Goal: Task Accomplishment & Management: Complete application form

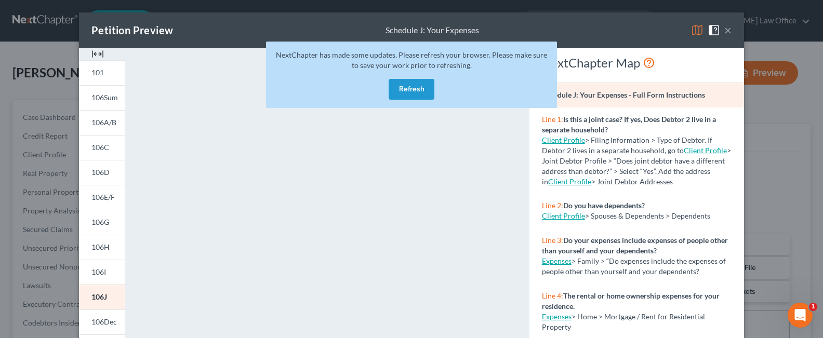
scroll to position [83, 0]
click at [414, 87] on button "Refresh" at bounding box center [412, 89] width 46 height 21
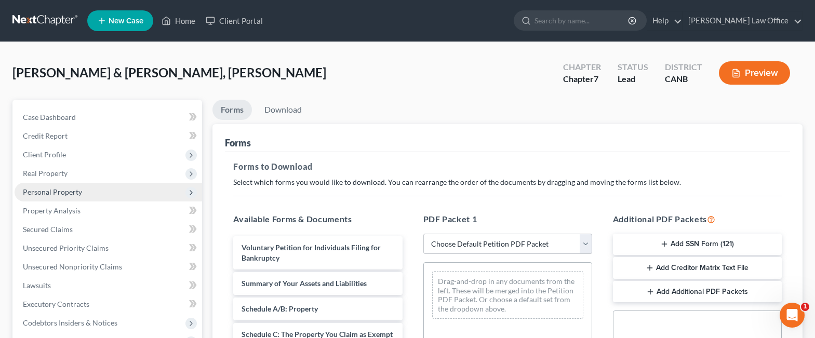
click at [56, 194] on span "Personal Property" at bounding box center [52, 192] width 59 height 9
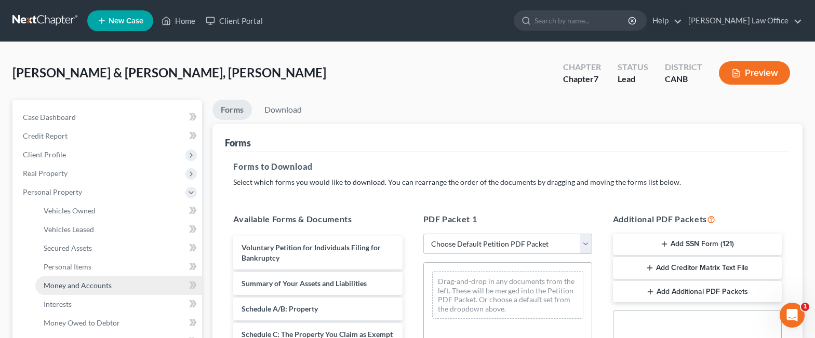
click at [104, 285] on span "Money and Accounts" at bounding box center [78, 285] width 68 height 9
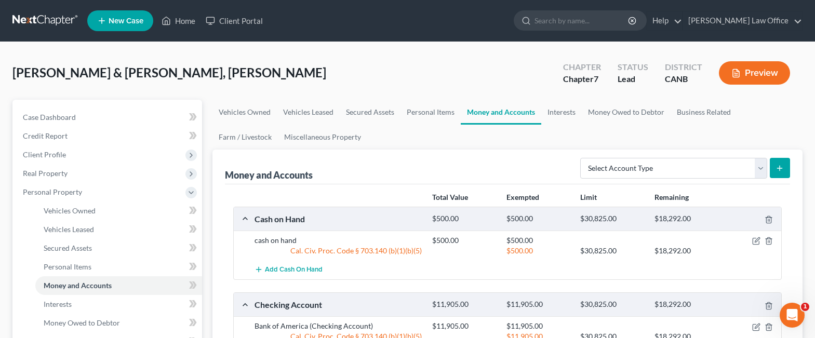
click at [122, 21] on span "New Case" at bounding box center [126, 21] width 35 height 8
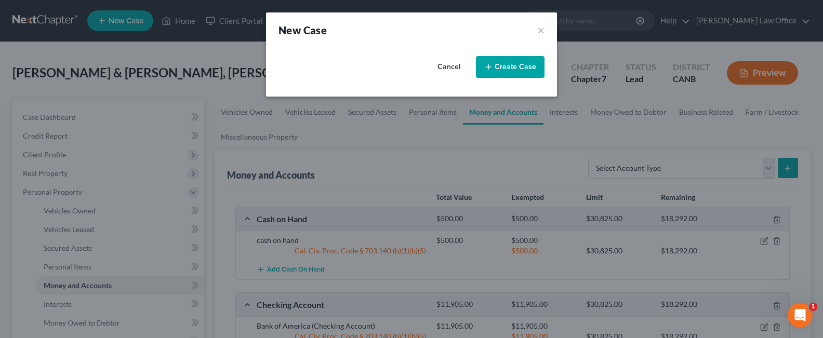
select select "9"
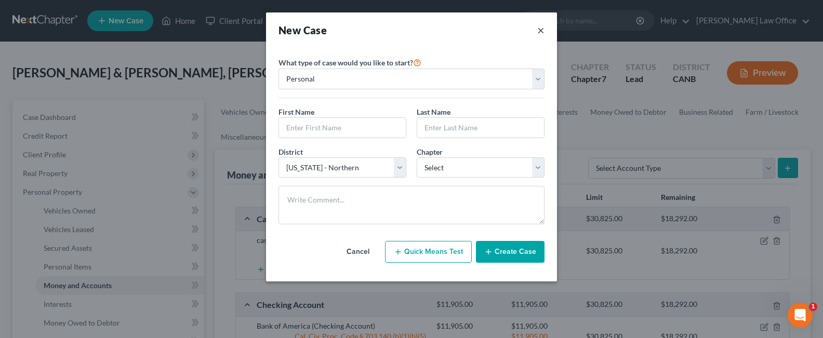
click at [538, 31] on button "×" at bounding box center [540, 30] width 7 height 15
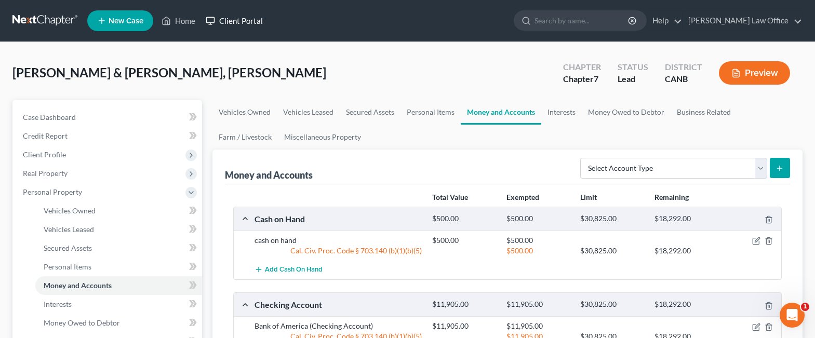
click at [229, 15] on link "Client Portal" at bounding box center [235, 20] width 68 height 19
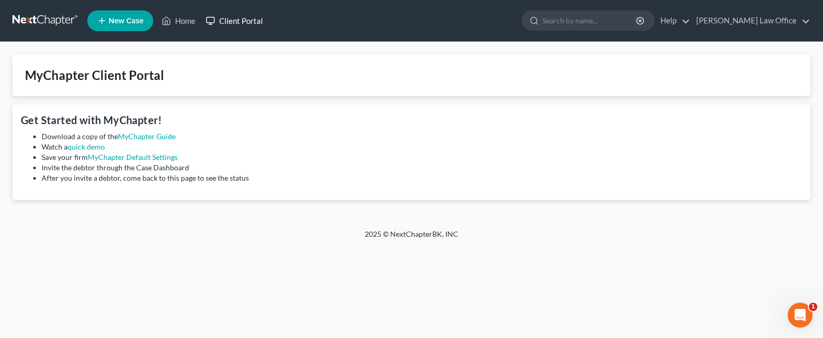
click at [231, 18] on link "Client Portal" at bounding box center [235, 20] width 68 height 19
click at [183, 22] on link "Home" at bounding box center [178, 20] width 44 height 19
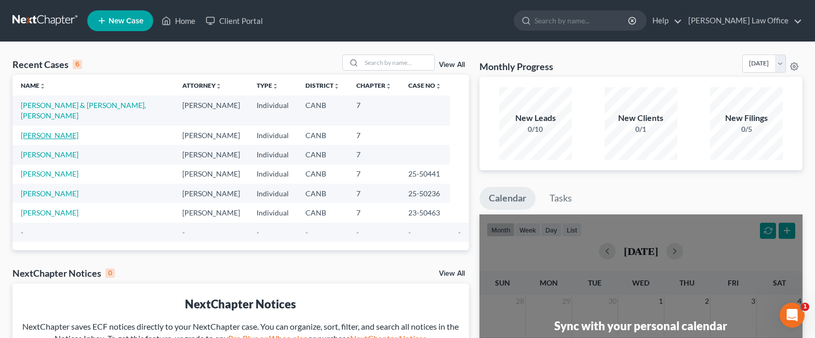
click at [66, 131] on link "Campbell, Jeffrey" at bounding box center [50, 135] width 58 height 9
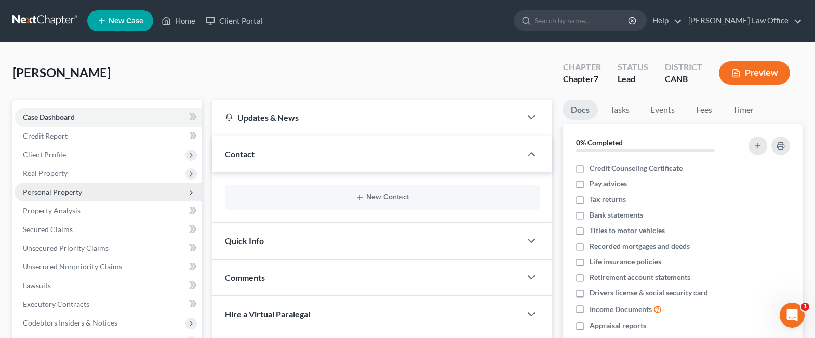
click at [92, 193] on span "Personal Property" at bounding box center [109, 192] width 188 height 19
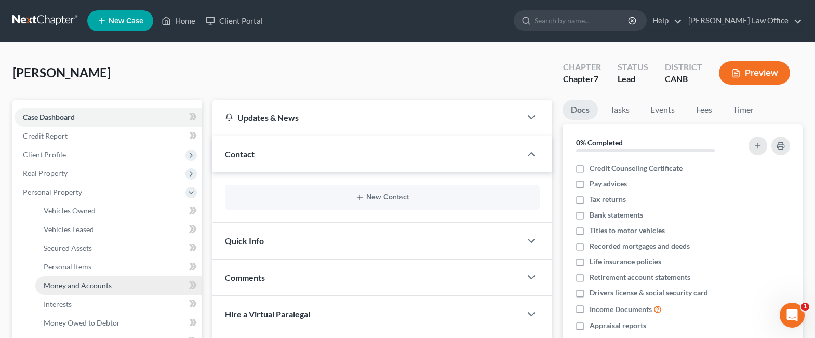
click at [82, 282] on span "Money and Accounts" at bounding box center [78, 285] width 68 height 9
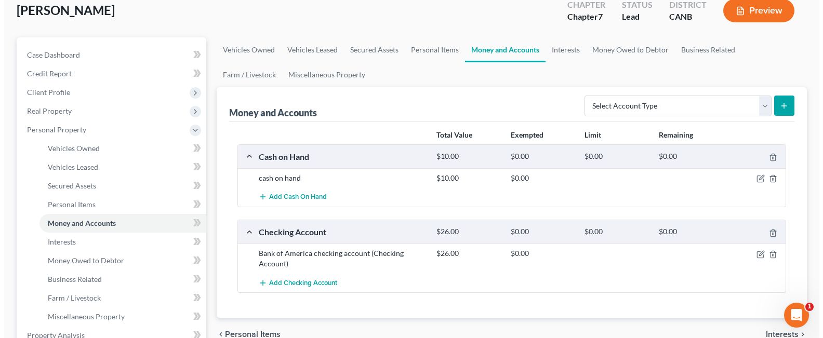
scroll to position [83, 0]
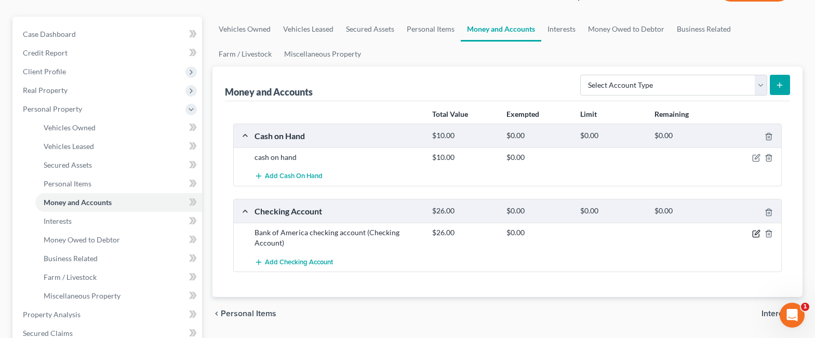
click at [755, 234] on icon "button" at bounding box center [757, 232] width 5 height 5
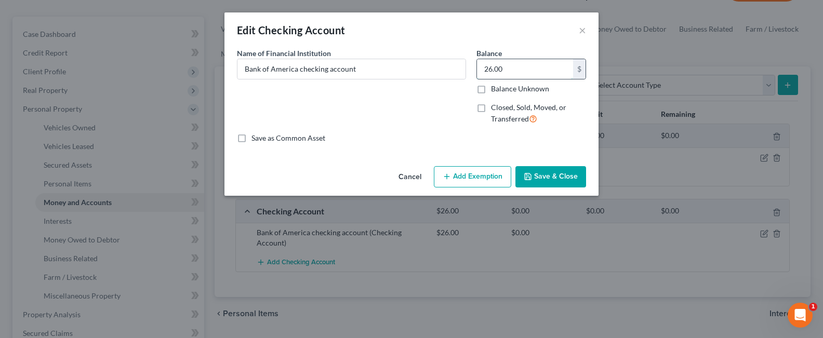
click at [492, 69] on input "26.00" at bounding box center [525, 69] width 96 height 20
type input "35"
click at [486, 174] on button "Add Exemption" at bounding box center [472, 177] width 77 height 22
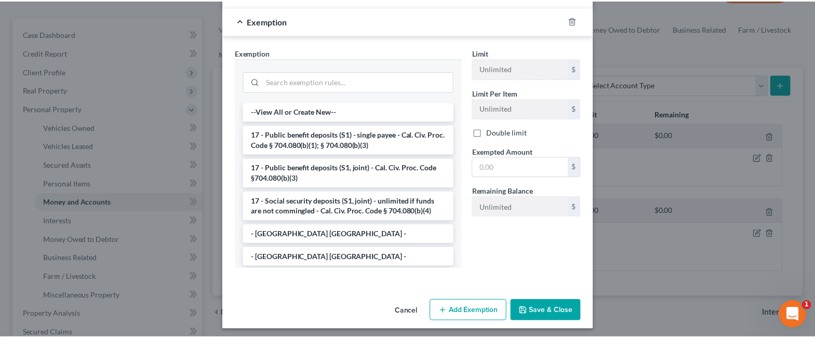
scroll to position [150, 0]
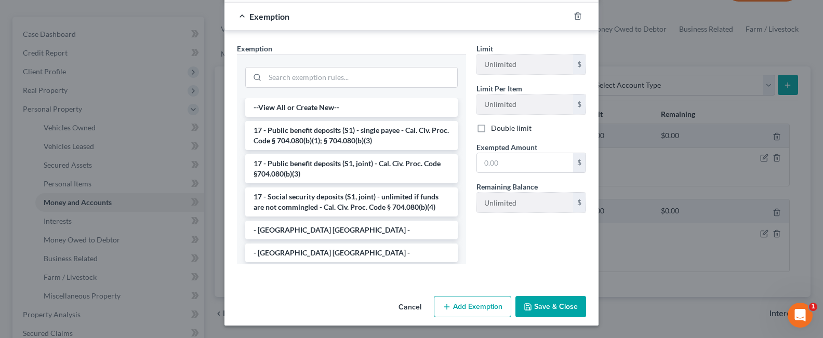
click at [553, 303] on button "Save & Close" at bounding box center [550, 307] width 71 height 22
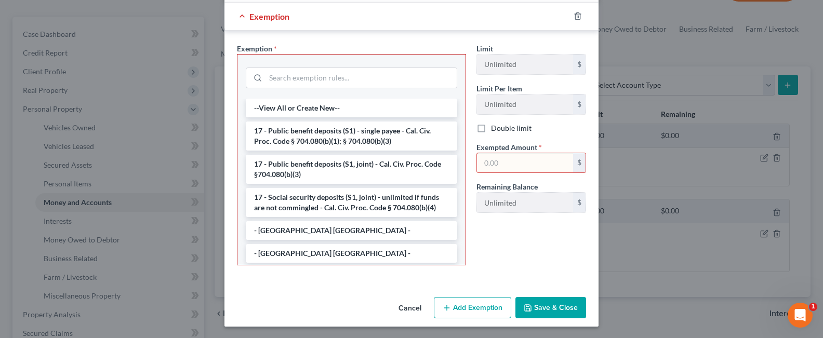
click at [410, 309] on button "Cancel" at bounding box center [409, 308] width 39 height 21
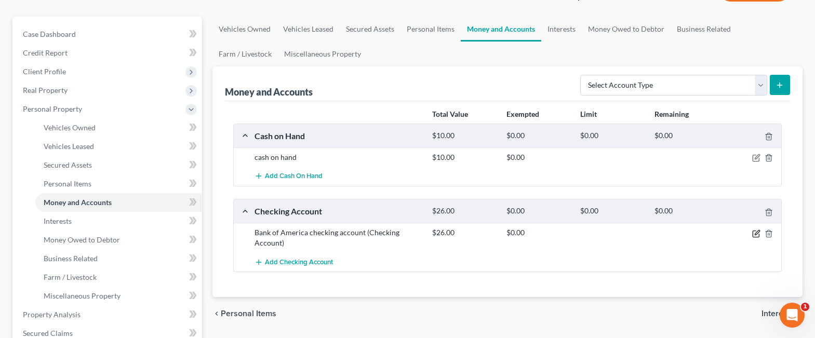
click at [756, 234] on icon "button" at bounding box center [756, 234] width 8 height 8
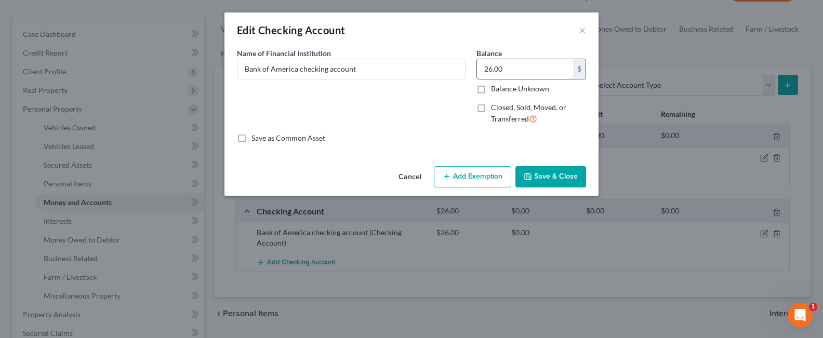
click at [491, 65] on input "26.00" at bounding box center [525, 69] width 96 height 20
type input "35"
click at [546, 172] on button "Save & Close" at bounding box center [550, 177] width 71 height 22
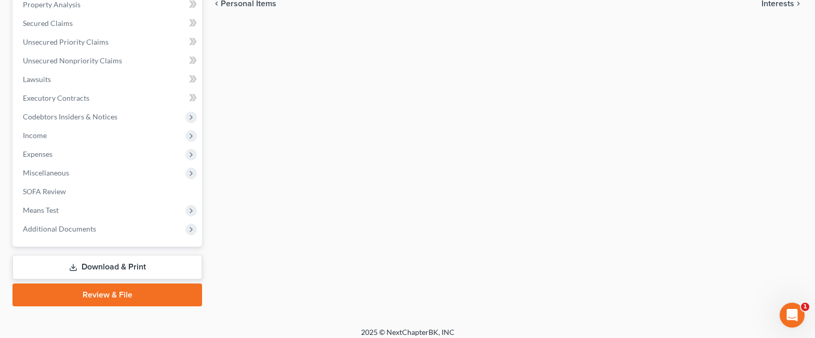
scroll to position [395, 0]
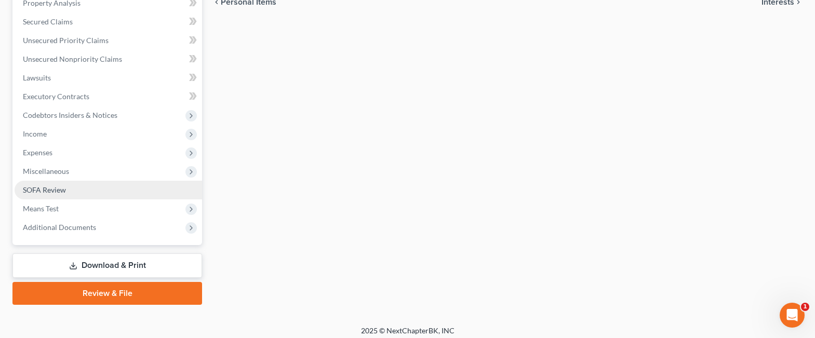
click at [49, 185] on span "SOFA Review" at bounding box center [44, 189] width 43 height 9
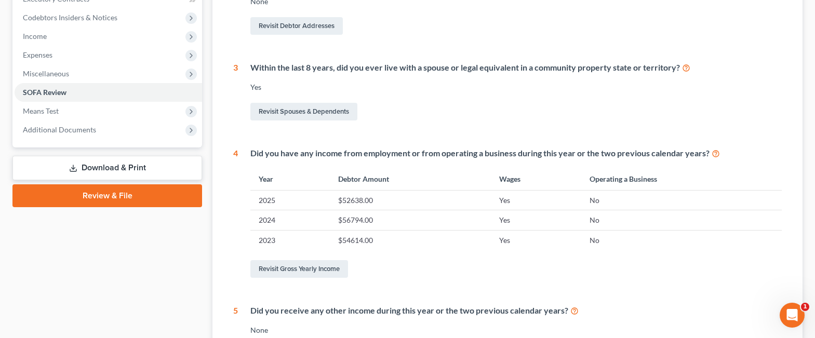
scroll to position [312, 0]
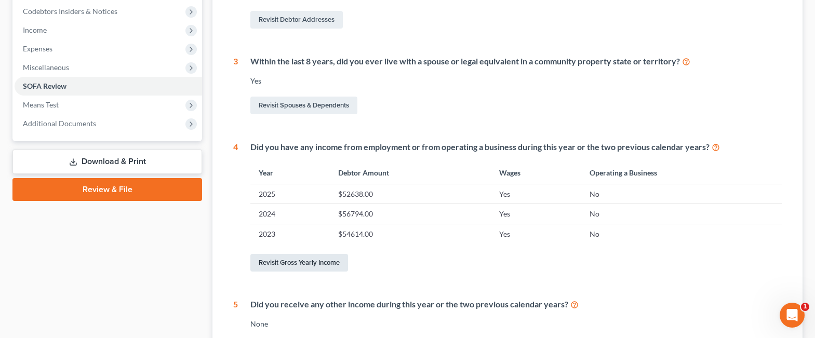
click at [331, 260] on link "Revisit Gross Yearly Income" at bounding box center [299, 263] width 98 height 18
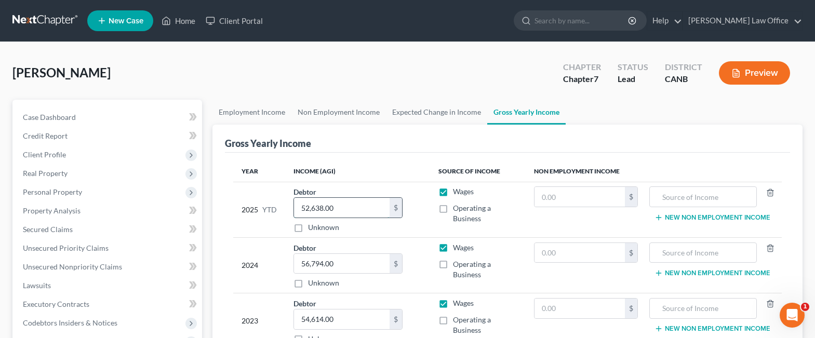
click at [336, 207] on input "52,638.00" at bounding box center [342, 208] width 96 height 20
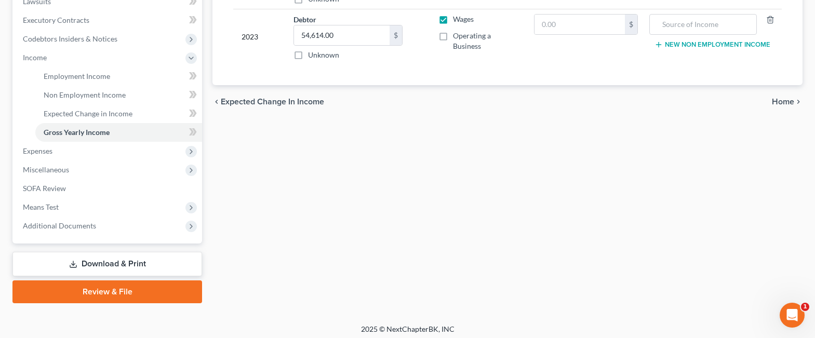
scroll to position [289, 0]
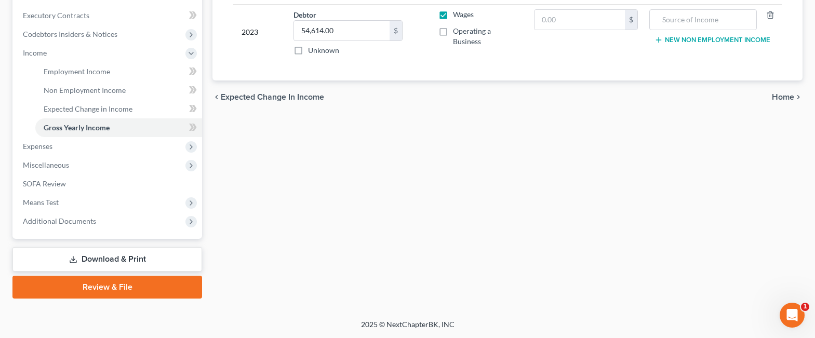
type input "55,472"
click at [782, 98] on span "Home" at bounding box center [783, 97] width 22 height 8
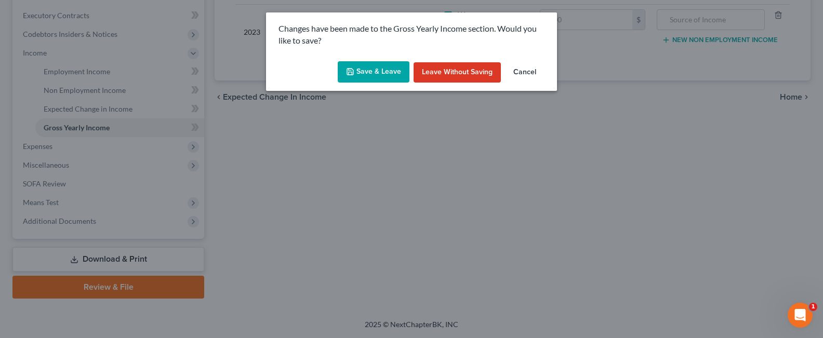
click at [380, 69] on button "Save & Leave" at bounding box center [374, 72] width 72 height 22
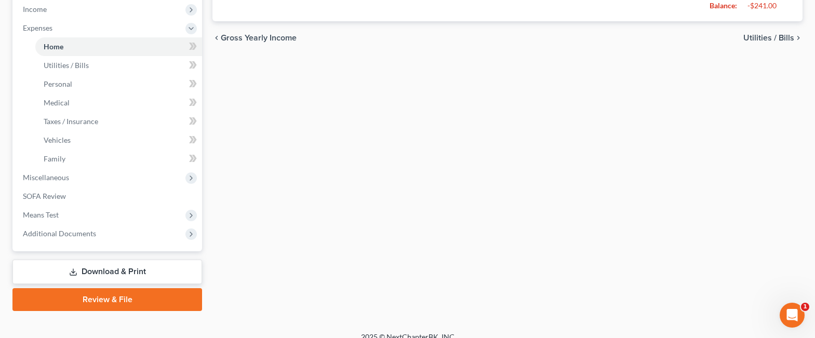
scroll to position [345, 0]
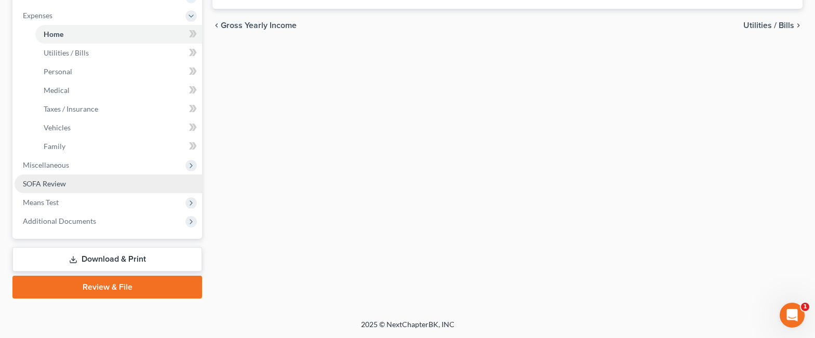
click at [50, 182] on span "SOFA Review" at bounding box center [44, 183] width 43 height 9
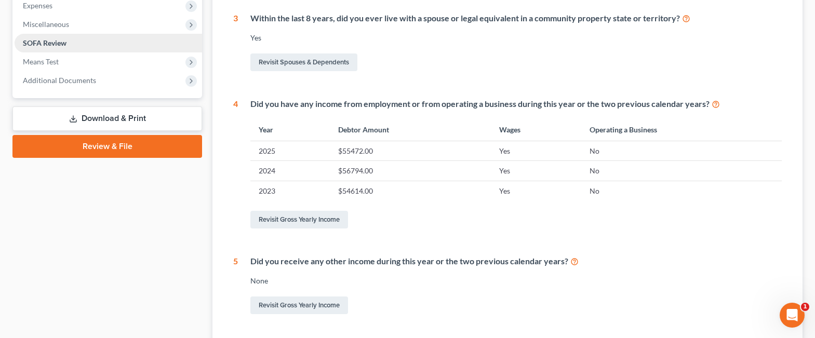
scroll to position [443, 0]
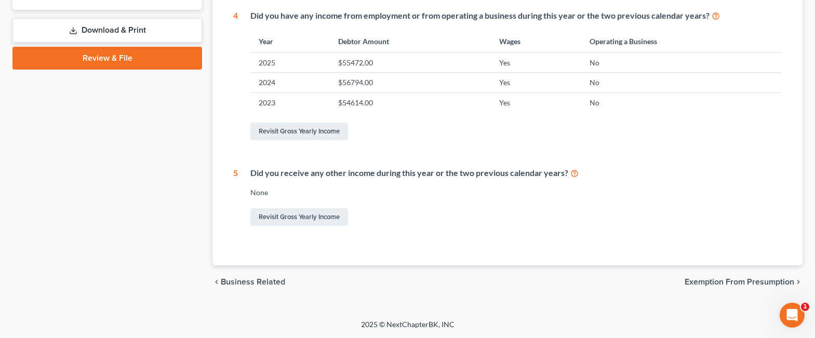
click at [718, 280] on span "Exemption from Presumption" at bounding box center [740, 282] width 110 height 8
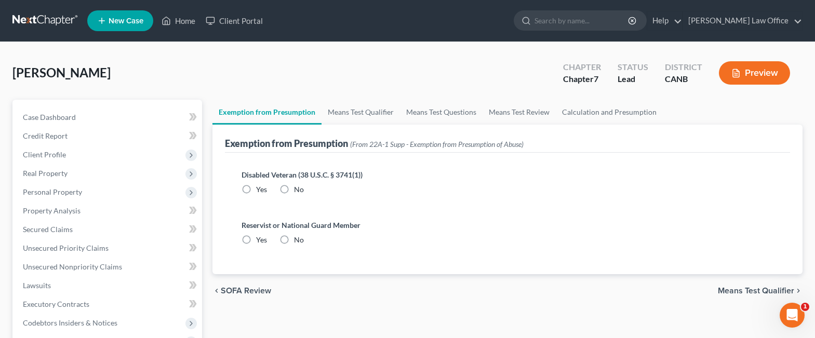
click at [255, 290] on span "SOFA Review" at bounding box center [246, 291] width 50 height 8
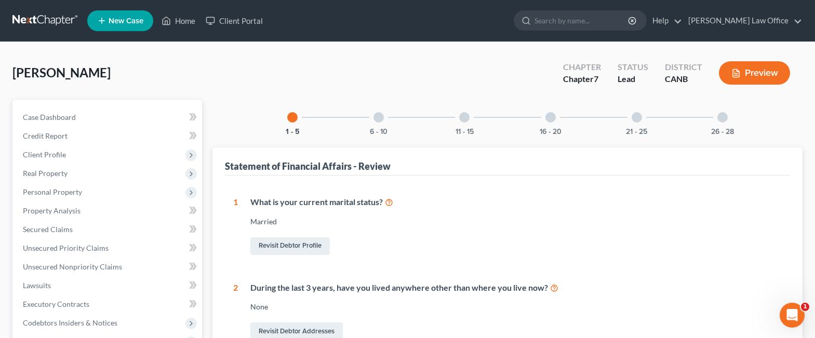
click at [380, 118] on div at bounding box center [378, 117] width 10 height 10
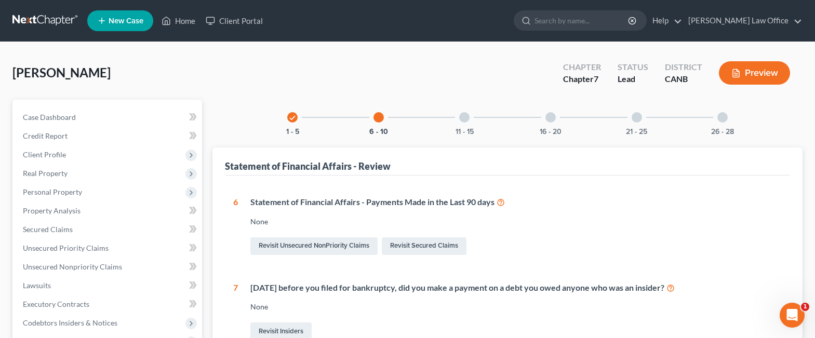
click at [464, 116] on div at bounding box center [464, 117] width 10 height 10
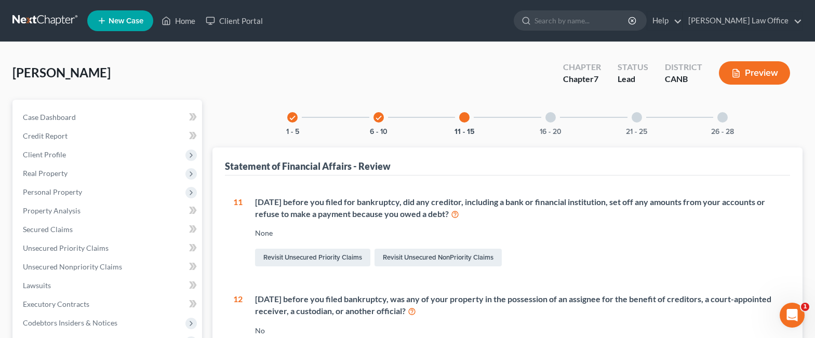
click at [554, 117] on div at bounding box center [550, 117] width 10 height 10
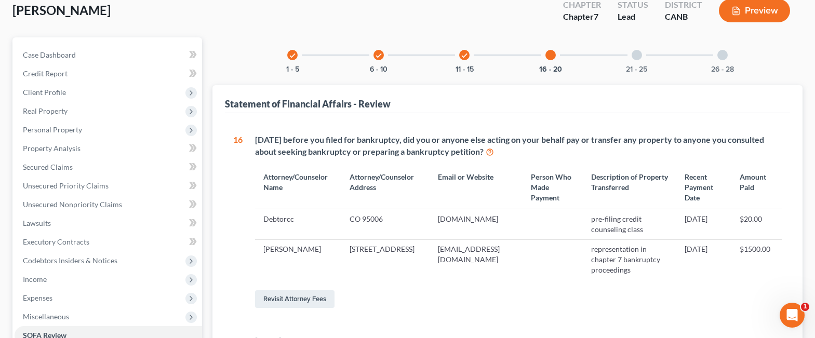
scroll to position [83, 0]
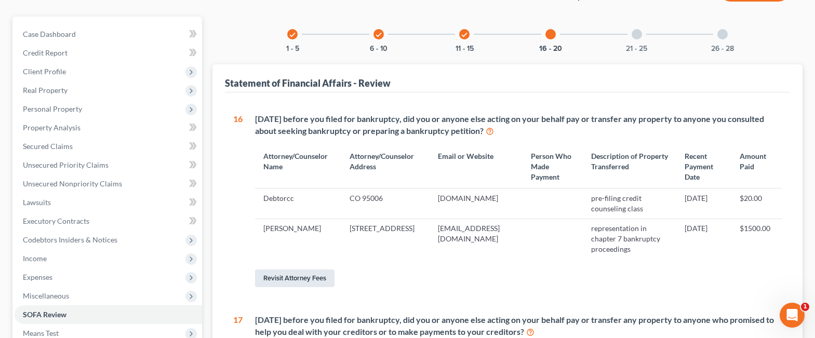
click at [304, 287] on link "Revisit Attorney Fees" at bounding box center [294, 279] width 79 height 18
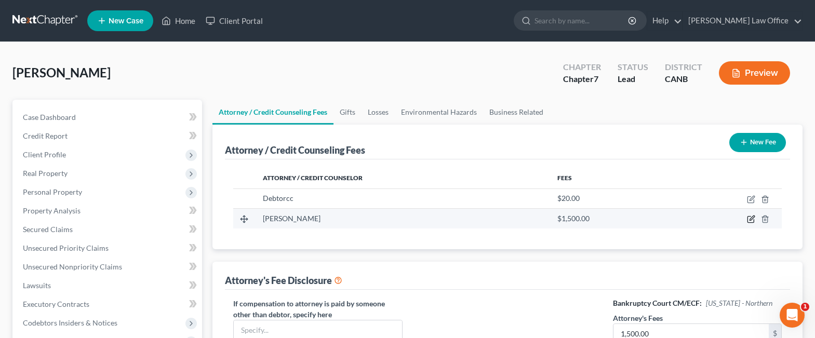
click at [753, 219] on icon "button" at bounding box center [752, 218] width 5 height 5
select select "4"
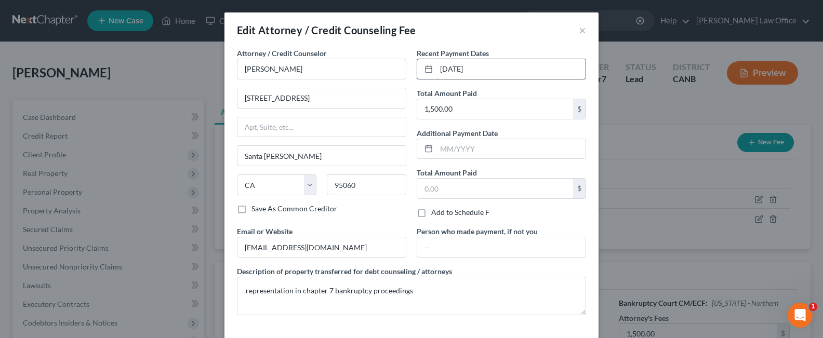
click at [450, 70] on input "8-26-2025" at bounding box center [510, 69] width 149 height 20
type input "10-8-2025"
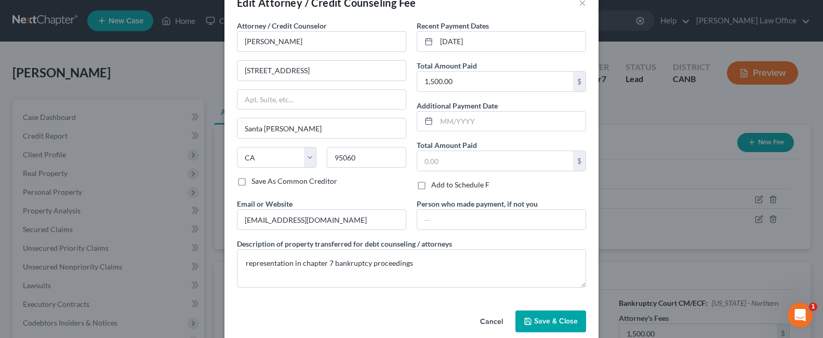
scroll to position [43, 0]
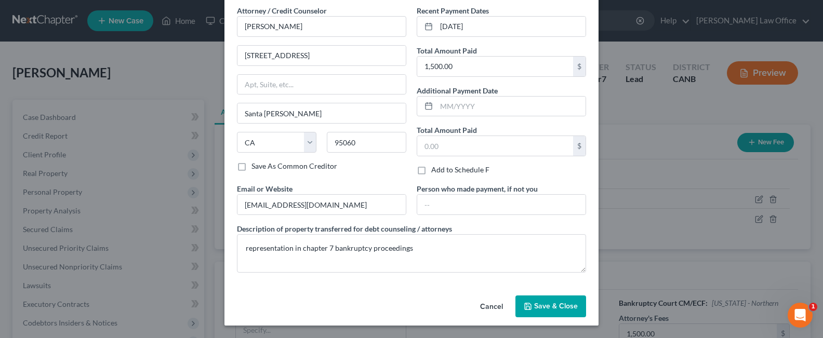
click at [553, 302] on span "Save & Close" at bounding box center [556, 306] width 44 height 9
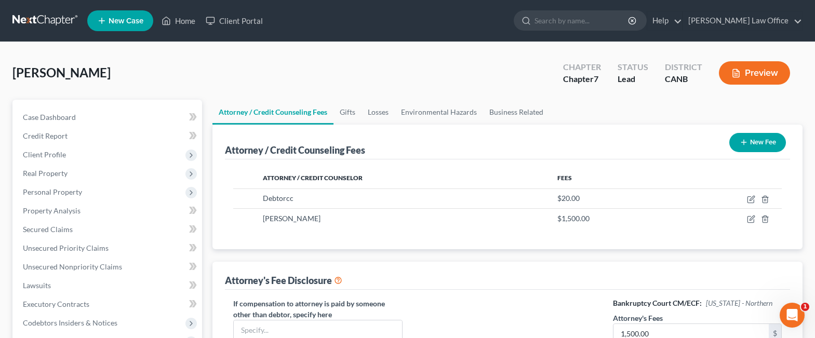
click at [748, 69] on button "Preview" at bounding box center [754, 72] width 71 height 23
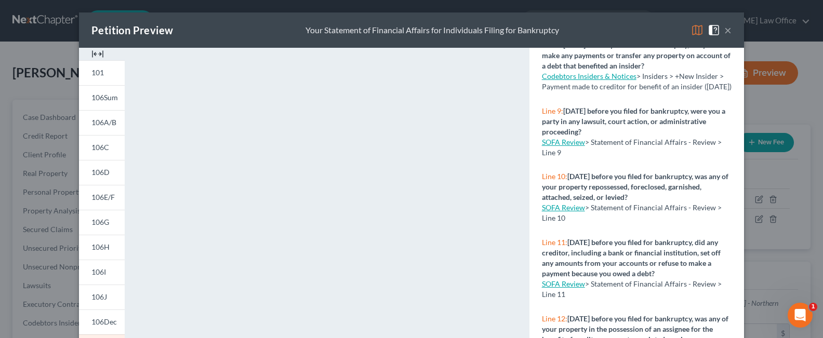
scroll to position [601, 0]
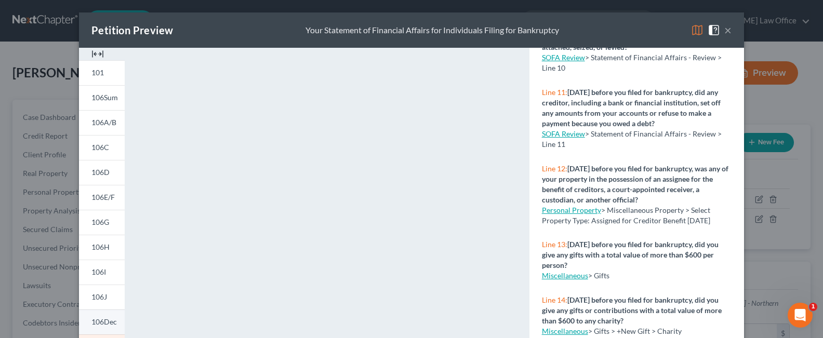
click at [99, 317] on link "106Dec" at bounding box center [102, 322] width 46 height 25
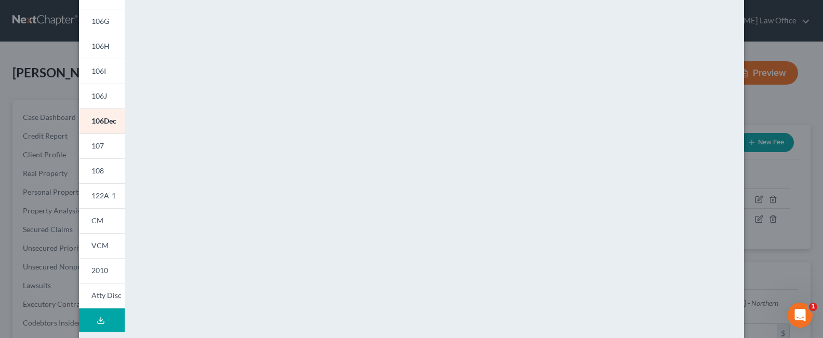
scroll to position [248, 0]
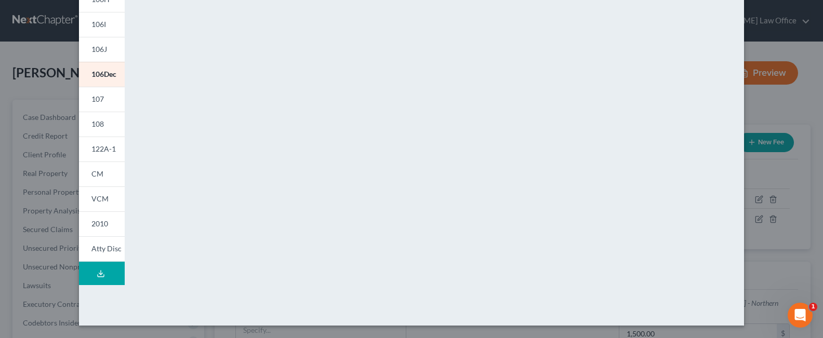
click at [97, 273] on icon at bounding box center [101, 274] width 8 height 8
